Goal: Browse casually

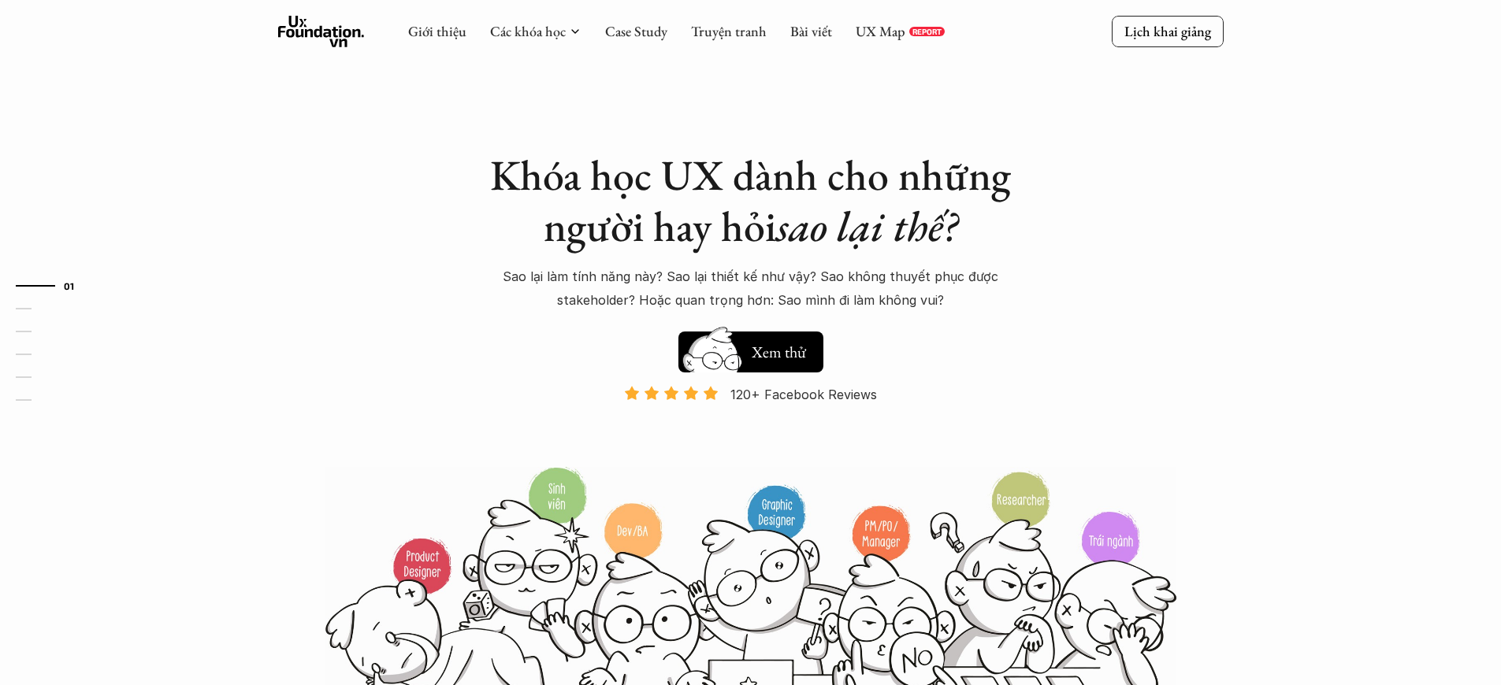
click at [803, 395] on p "120+ Facebook Reviews" at bounding box center [803, 395] width 147 height 24
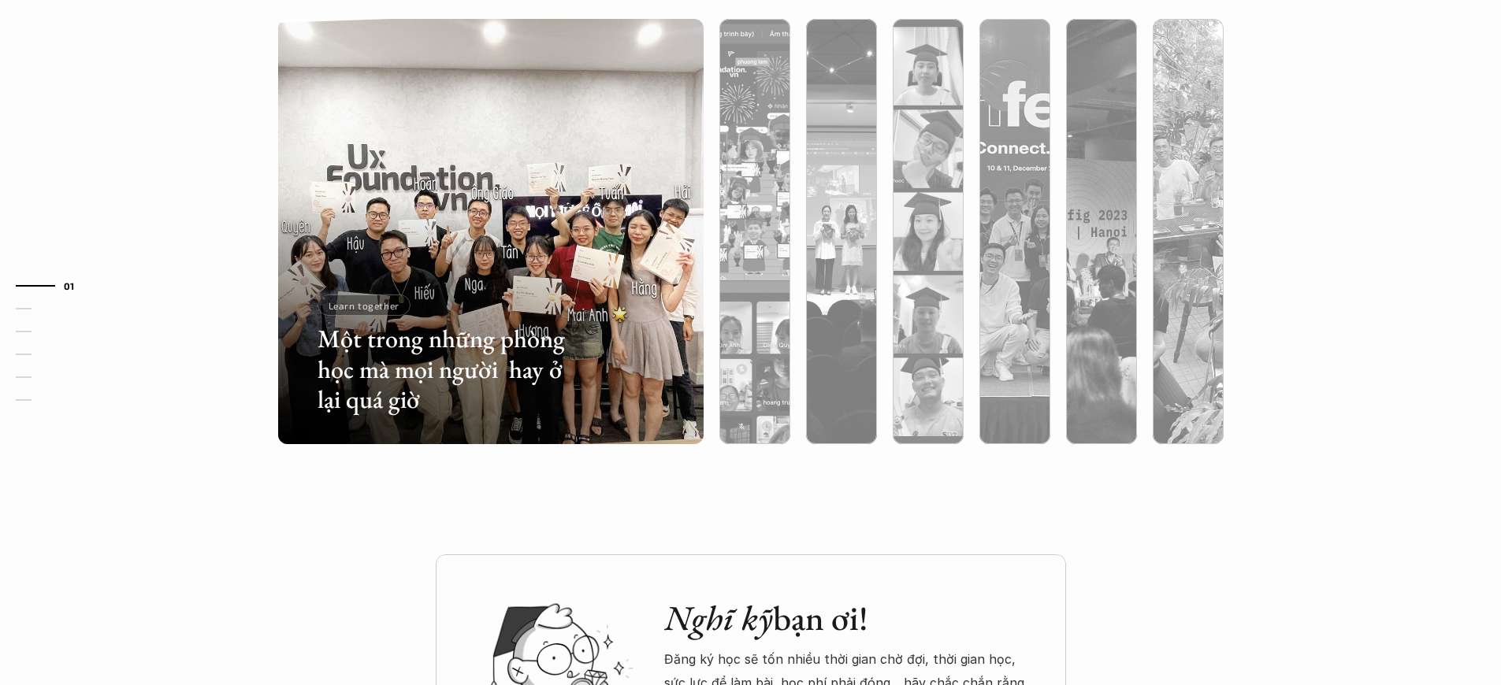
scroll to position [4259, 0]
